Goal: Information Seeking & Learning: Find specific fact

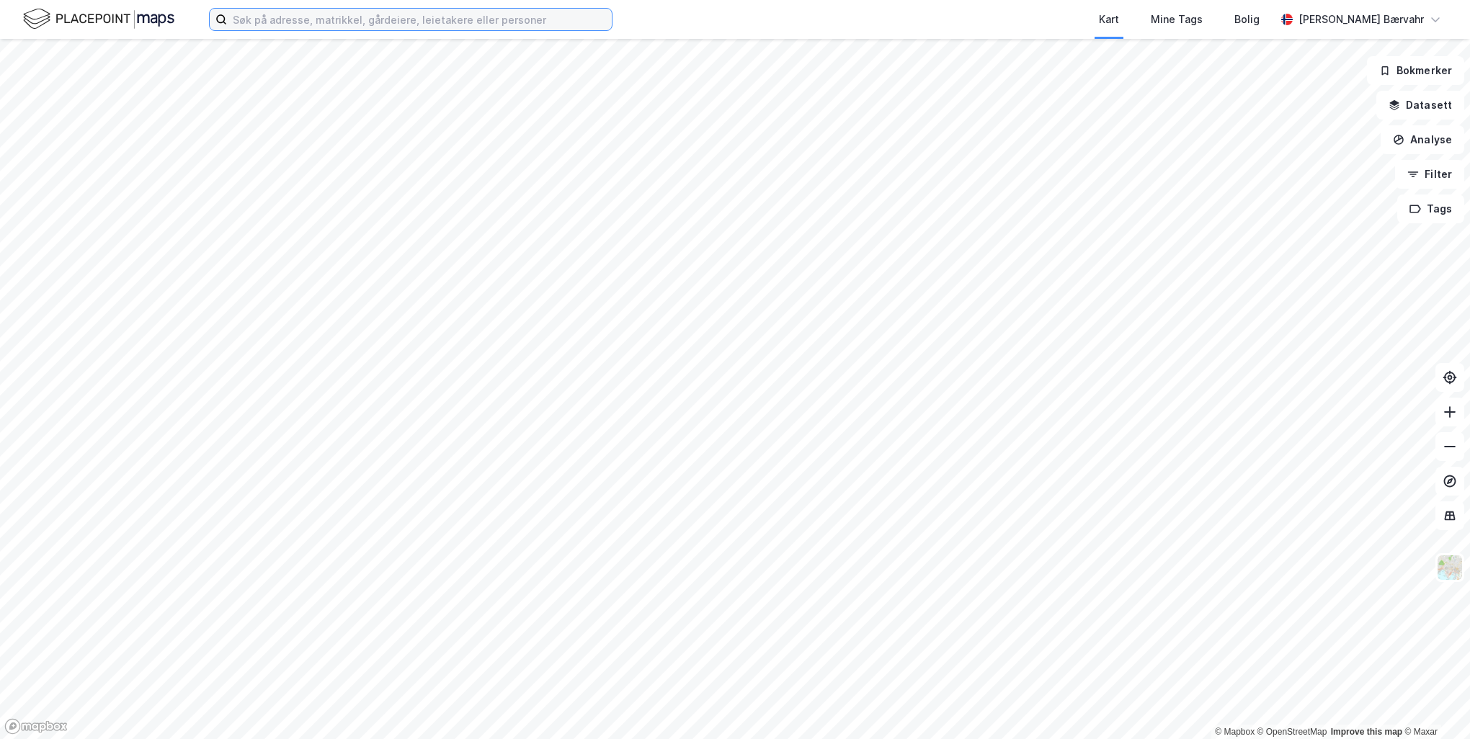
click at [547, 16] on input at bounding box center [419, 20] width 385 height 22
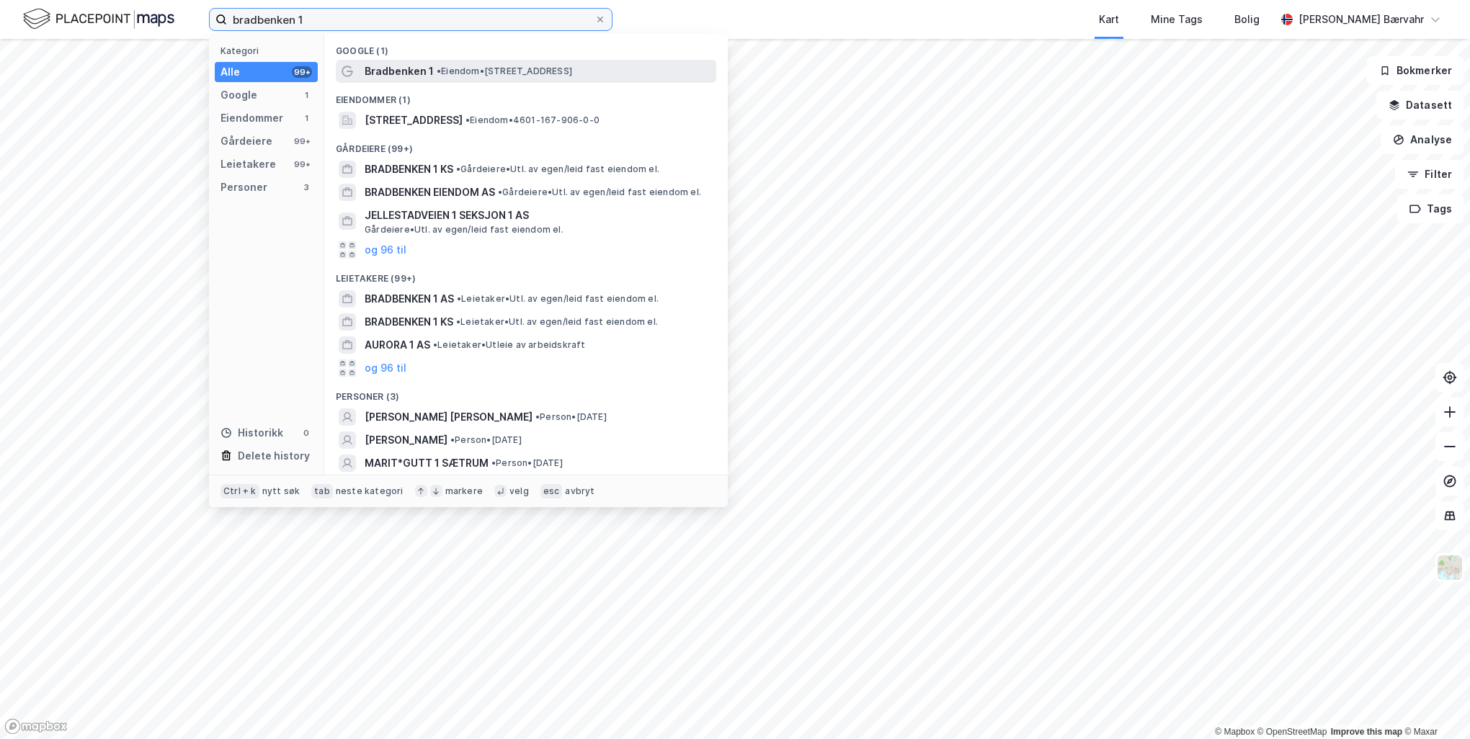
type input "bradbenken 1"
click at [512, 60] on div "Bradbenken 1 • Eiendom • [STREET_ADDRESS]" at bounding box center [526, 71] width 380 height 23
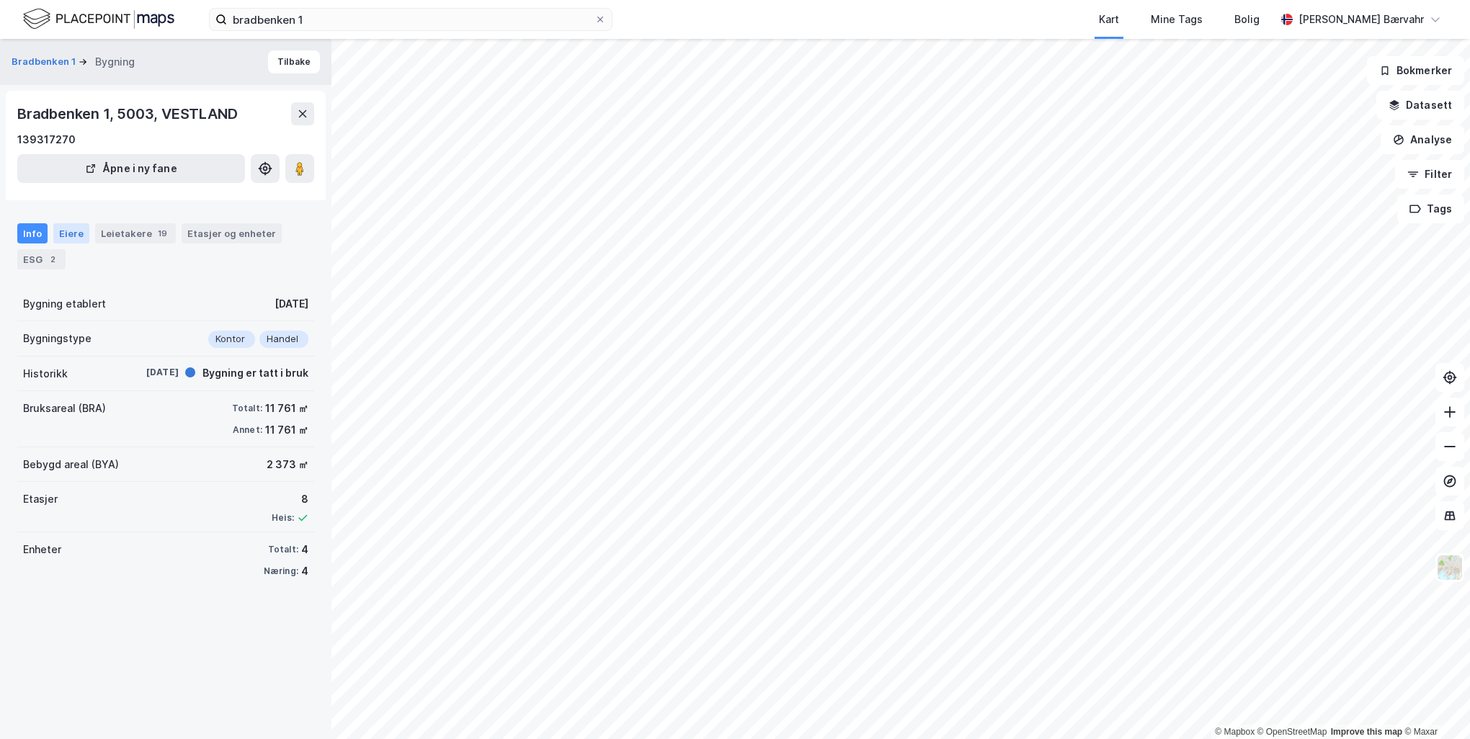
click at [66, 227] on div "Eiere" at bounding box center [71, 233] width 36 height 20
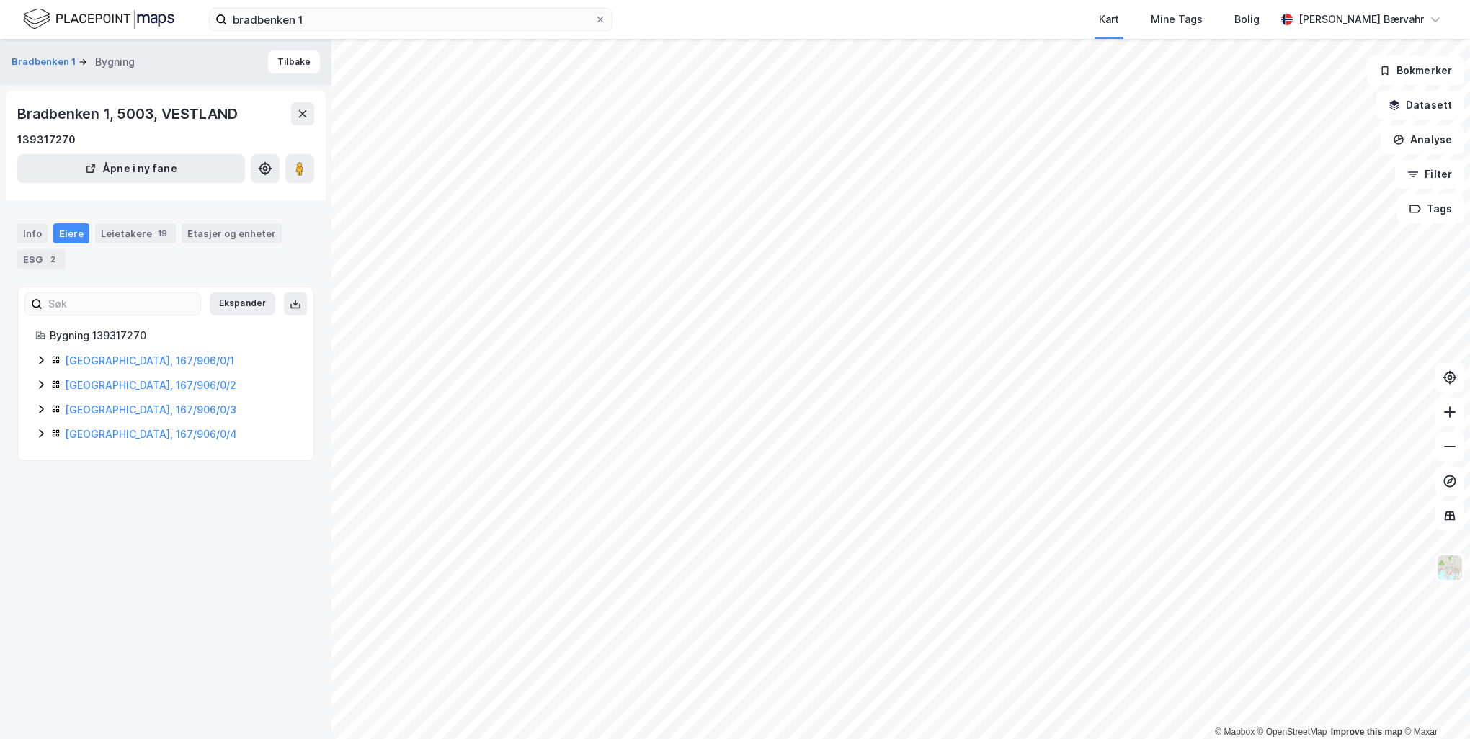
click at [43, 361] on icon at bounding box center [41, 361] width 12 height 12
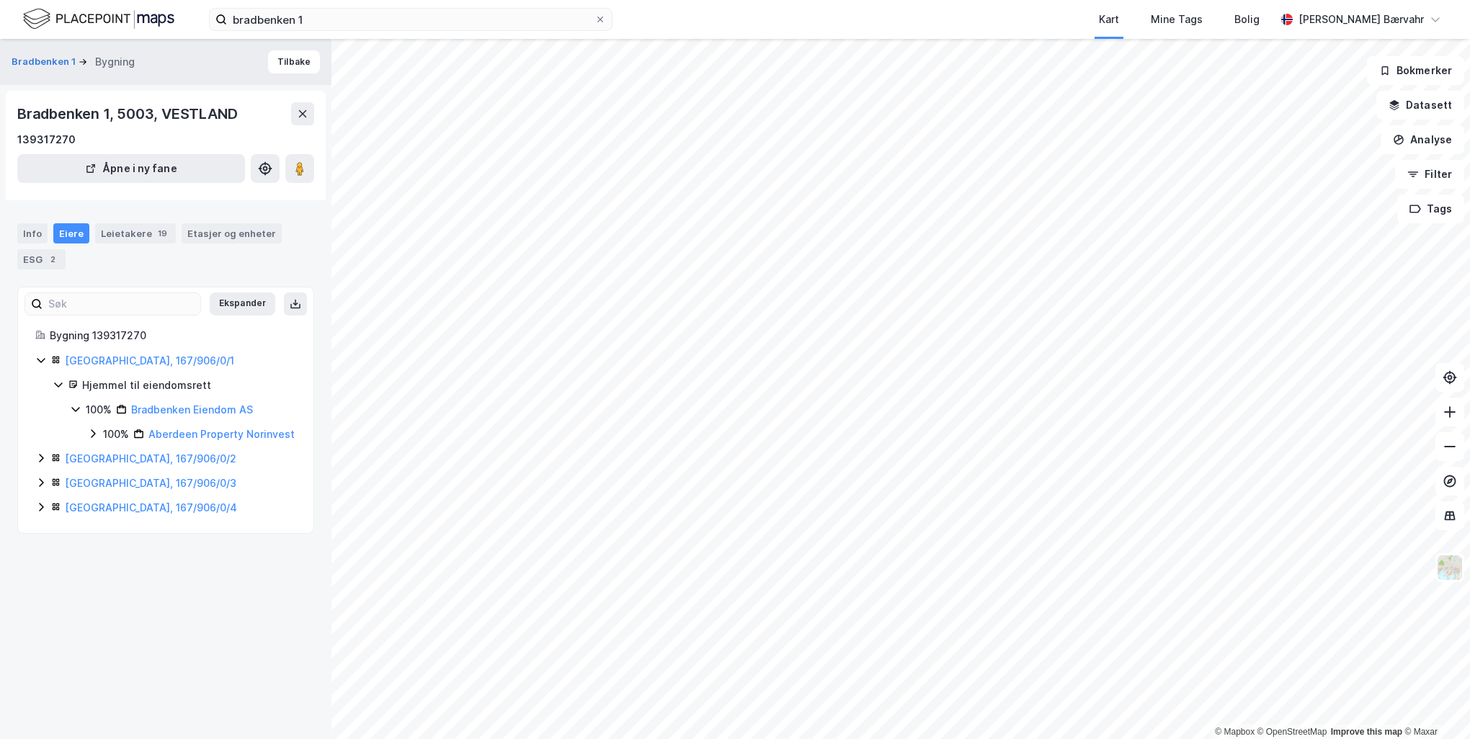
click at [40, 464] on icon at bounding box center [41, 458] width 12 height 12
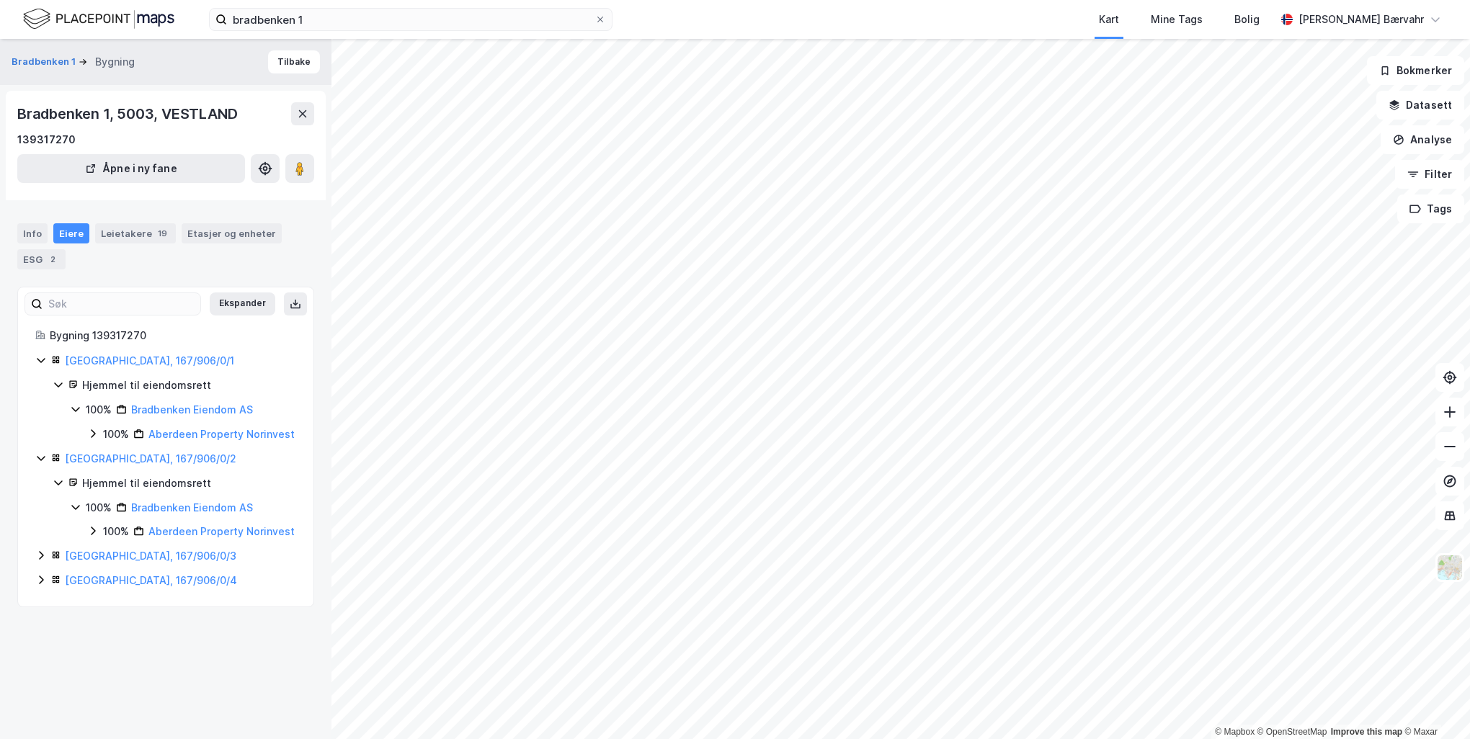
click at [41, 561] on icon at bounding box center [41, 556] width 4 height 9
click at [49, 663] on div "[GEOGRAPHIC_DATA], 167/906/0/4" at bounding box center [165, 654] width 261 height 17
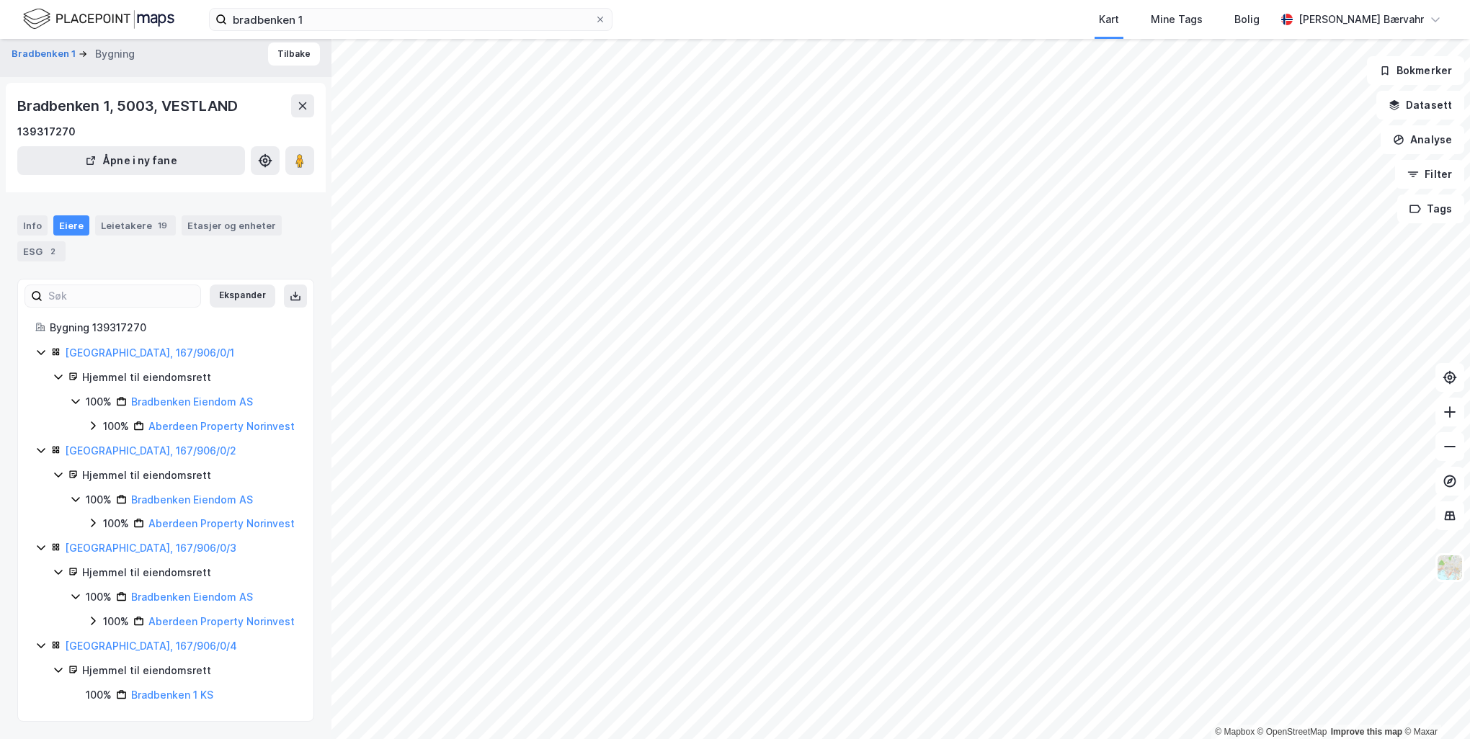
scroll to position [0, 0]
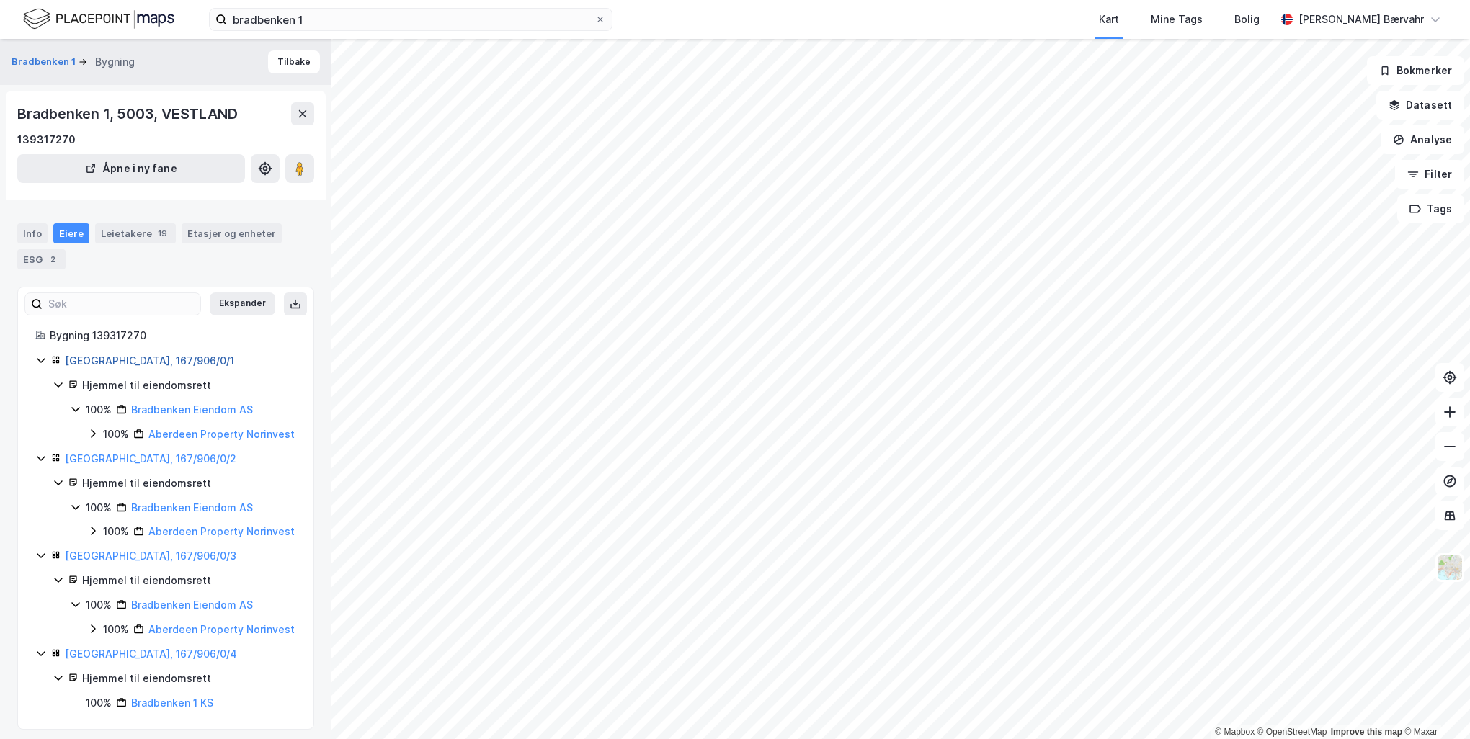
click at [110, 362] on link "[GEOGRAPHIC_DATA], 167/906/0/1" at bounding box center [149, 361] width 169 height 12
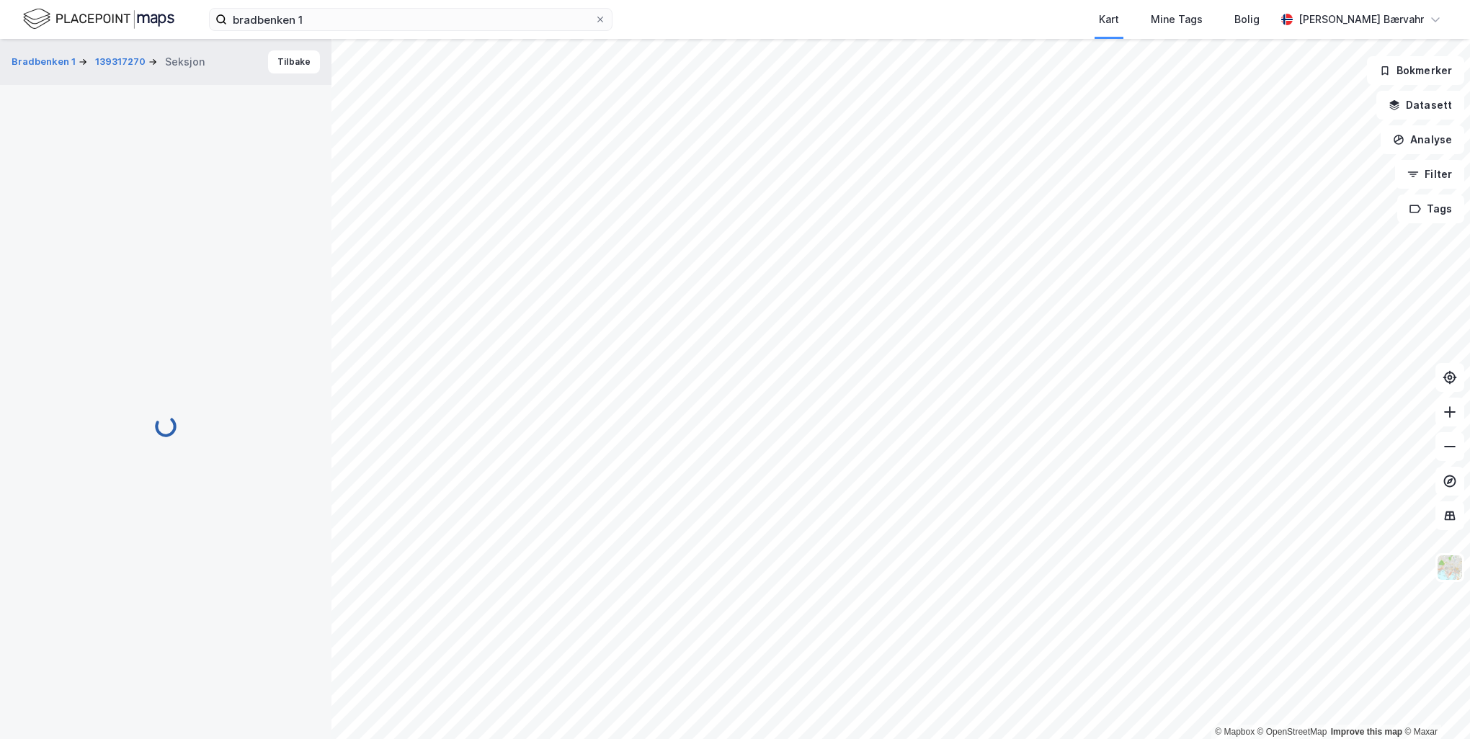
scroll to position [1, 0]
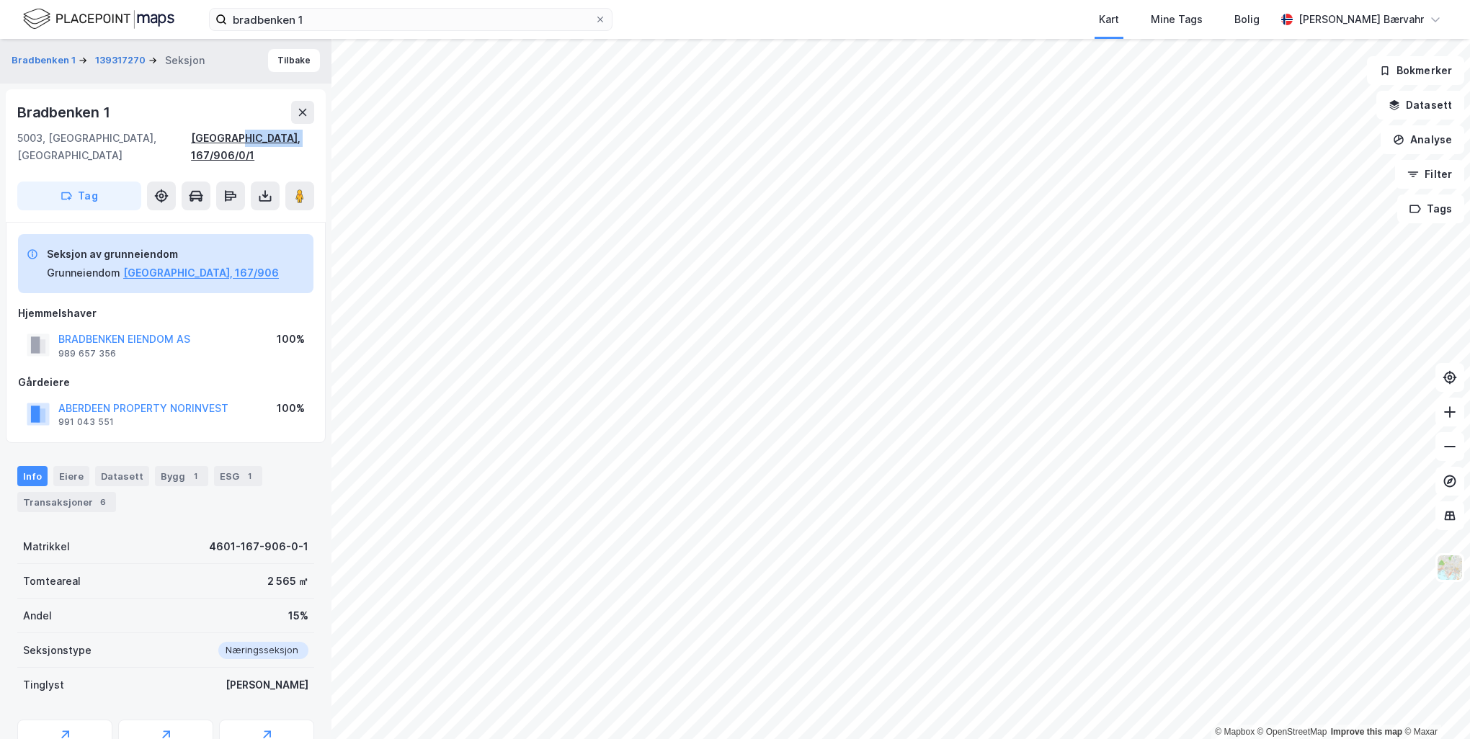
drag, startPoint x: 318, startPoint y: 138, endPoint x: 256, endPoint y: 138, distance: 62.7
click at [256, 138] on div "[STREET_ADDRESS], 167/906/0/1 Tag" at bounding box center [166, 155] width 320 height 133
copy div "167/906/0/1"
